Goal: Check status: Check status

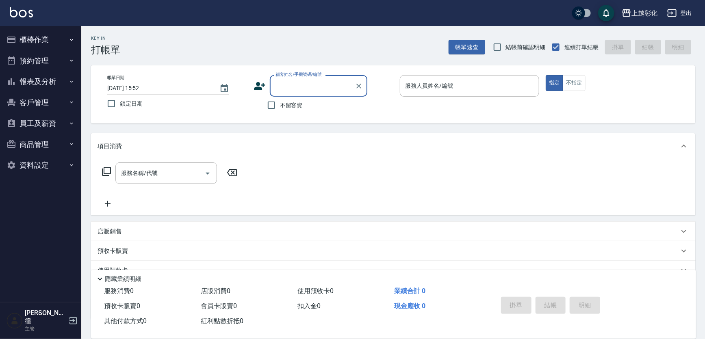
click at [52, 76] on button "報表及分析" at bounding box center [40, 81] width 75 height 21
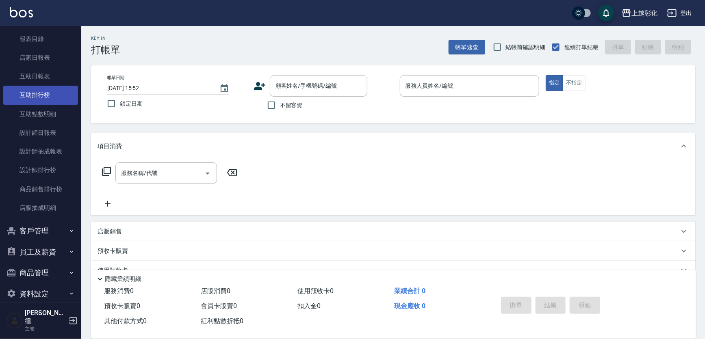
scroll to position [69, 0]
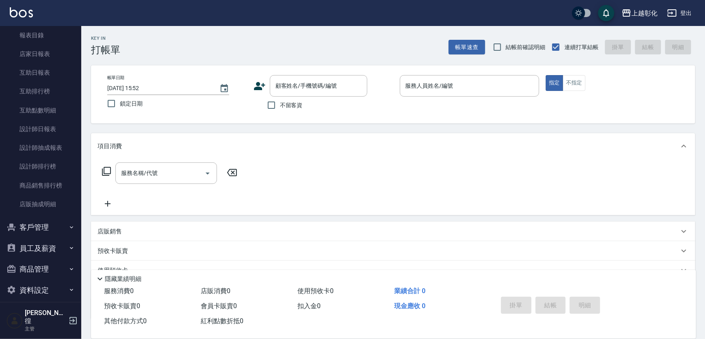
click at [40, 232] on button "客戶管理" at bounding box center [40, 227] width 75 height 21
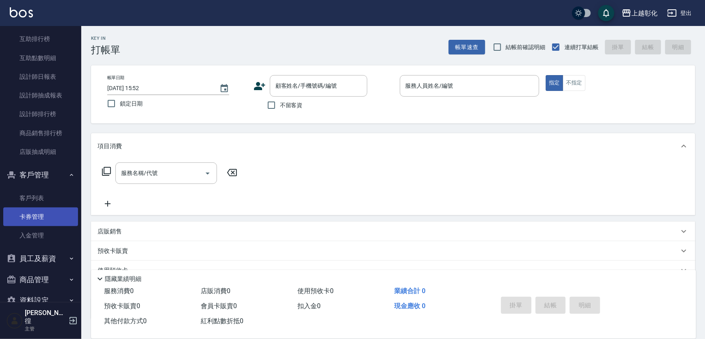
scroll to position [132, 0]
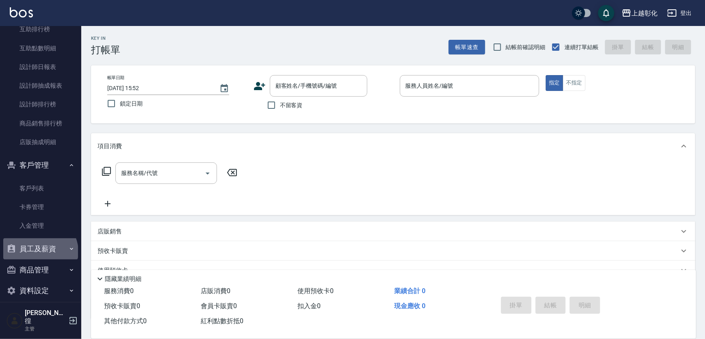
click at [39, 252] on button "員工及薪資" at bounding box center [40, 249] width 75 height 21
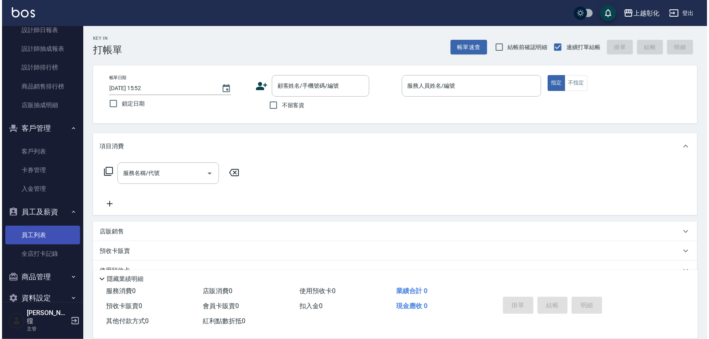
scroll to position [173, 0]
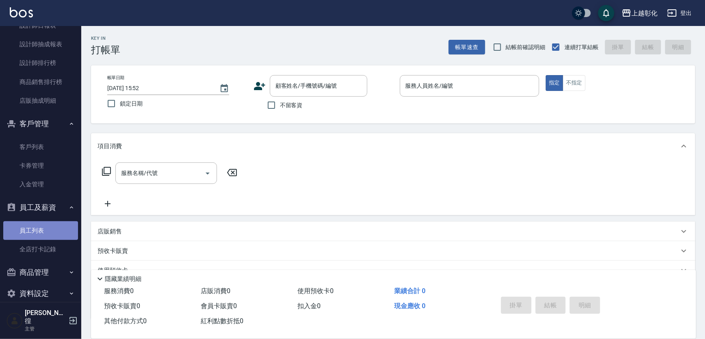
click at [47, 235] on link "員工列表" at bounding box center [40, 231] width 75 height 19
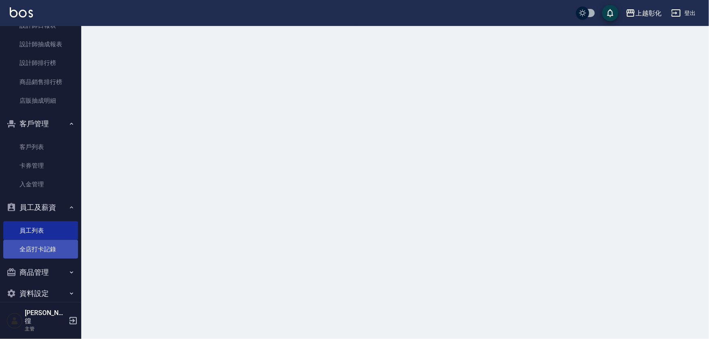
click at [48, 252] on link "全店打卡記錄" at bounding box center [40, 249] width 75 height 19
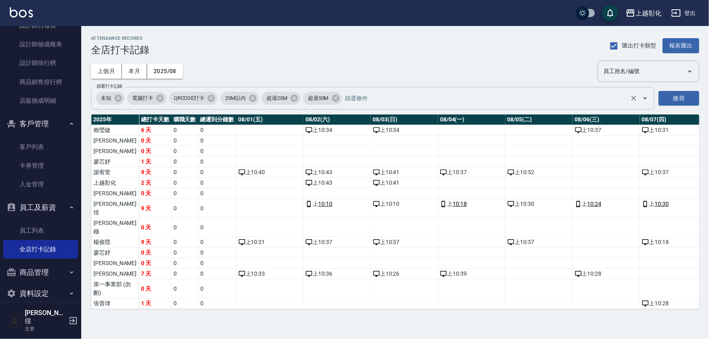
click at [639, 97] on button "Open" at bounding box center [645, 98] width 13 height 13
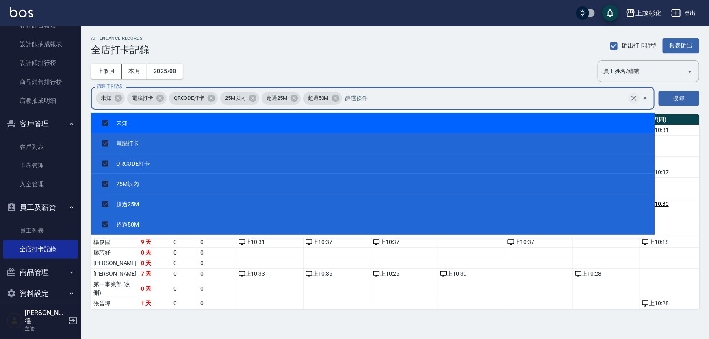
click at [632, 98] on icon "Clear" at bounding box center [634, 98] width 8 height 8
checkbox input "false"
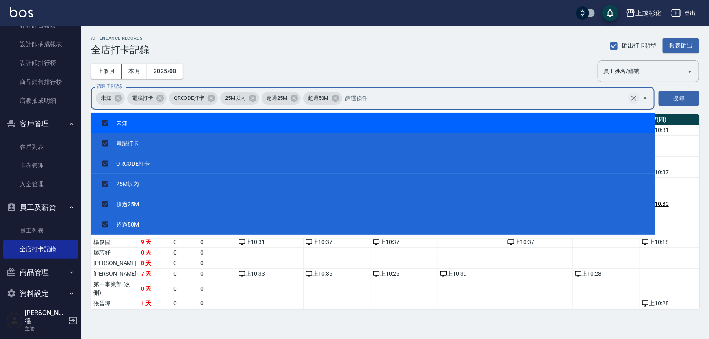
checkbox input "false"
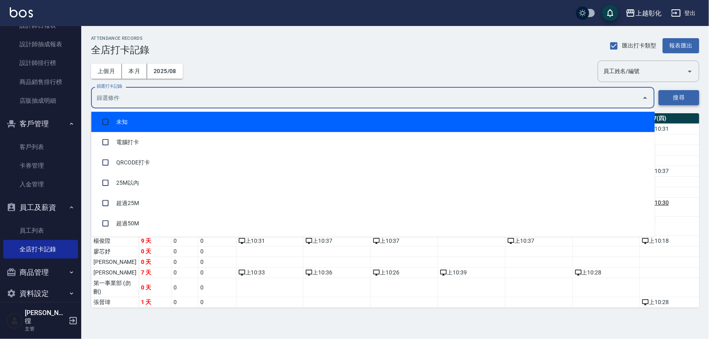
click at [666, 95] on button "搜尋" at bounding box center [679, 97] width 41 height 15
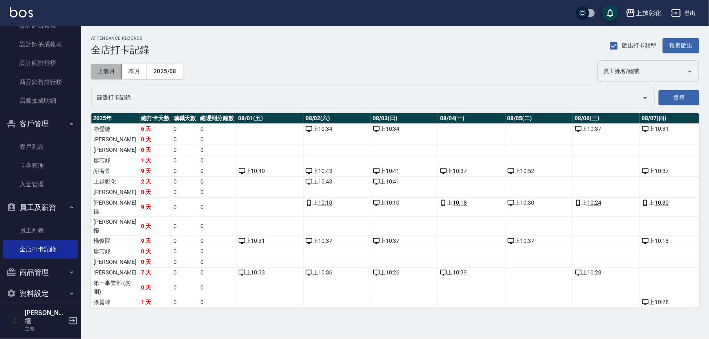
click at [109, 69] on button "上個月" at bounding box center [106, 71] width 31 height 15
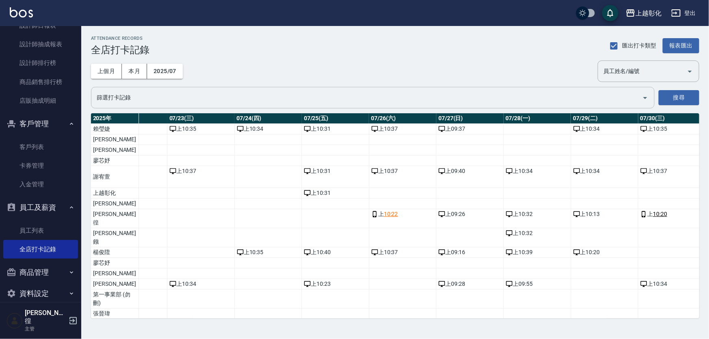
scroll to position [0, 1581]
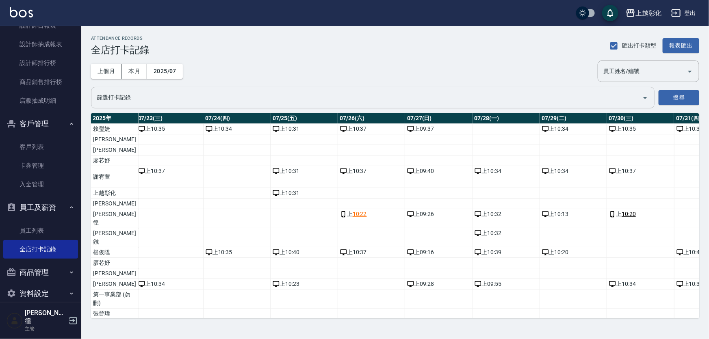
click at [568, 312] on td "a dense table" at bounding box center [573, 314] width 67 height 11
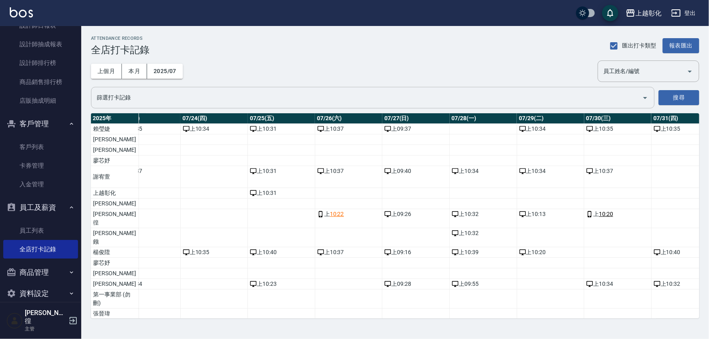
drag, startPoint x: 565, startPoint y: 319, endPoint x: 565, endPoint y: 315, distance: 4.9
click at [565, 317] on div "ATTENDANCE RECORDS 全店打卡記錄 匯出打卡類型 報表匯出 上個月 本月 2025/07 員工姓名/編號 員工姓名/編號 篩選打卡記錄 篩選打…" at bounding box center [395, 177] width 628 height 302
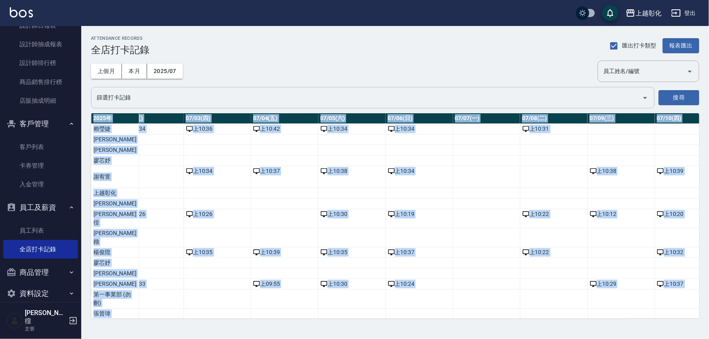
scroll to position [0, 195]
